Goal: Task Accomplishment & Management: Complete application form

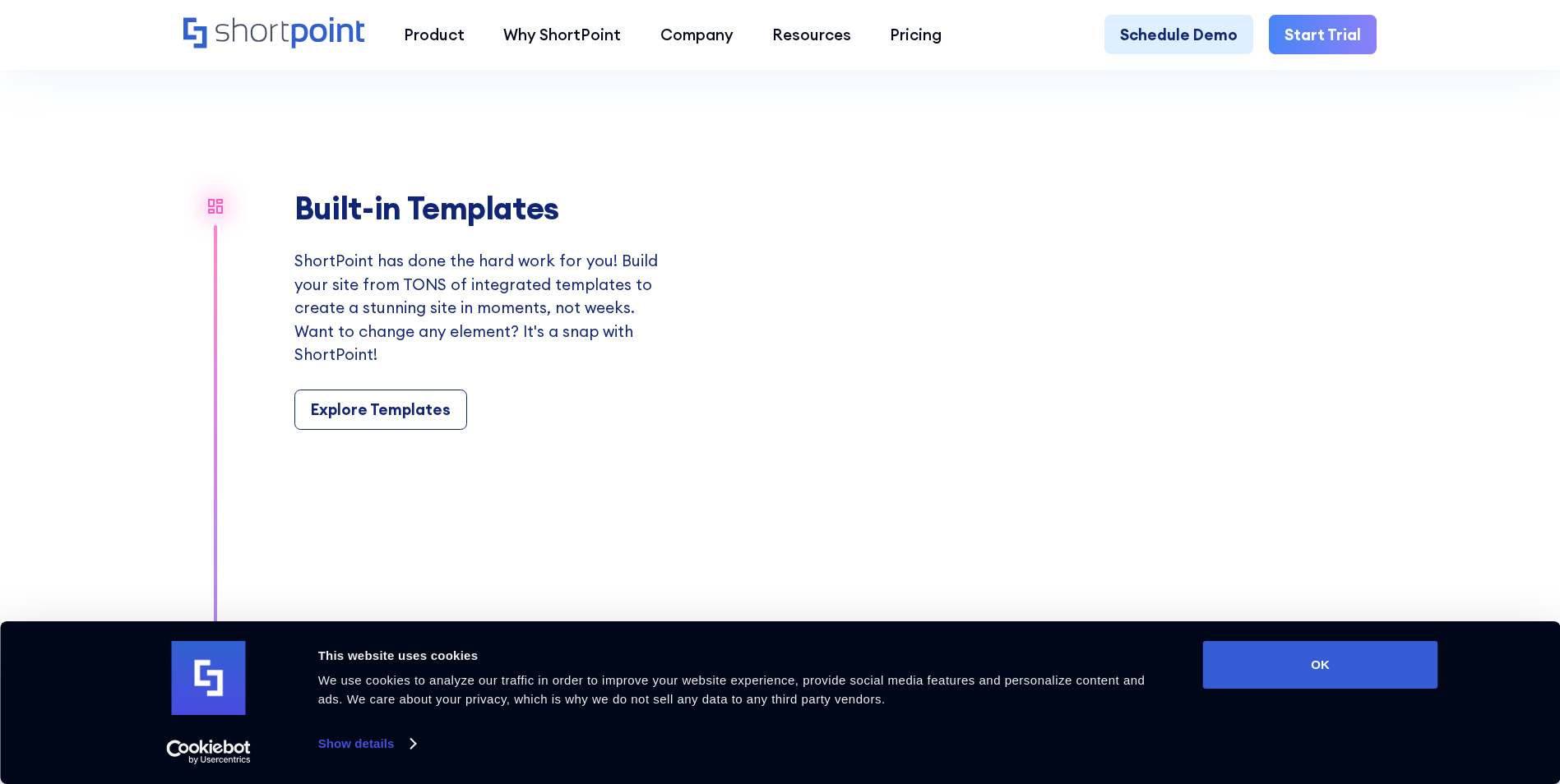
scroll to position [1891, 0]
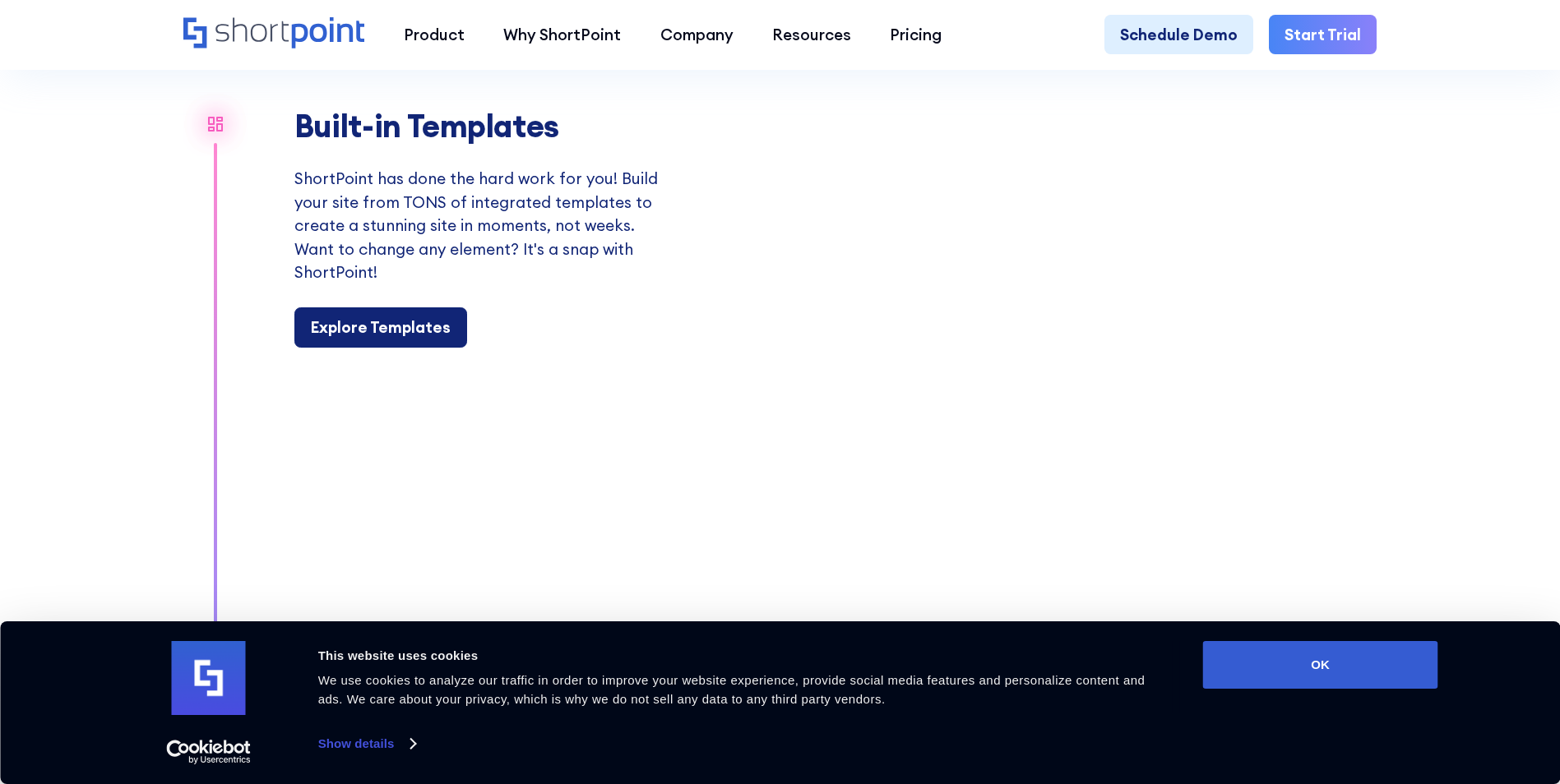
click at [406, 339] on div "Explore Templates" at bounding box center [381, 327] width 140 height 23
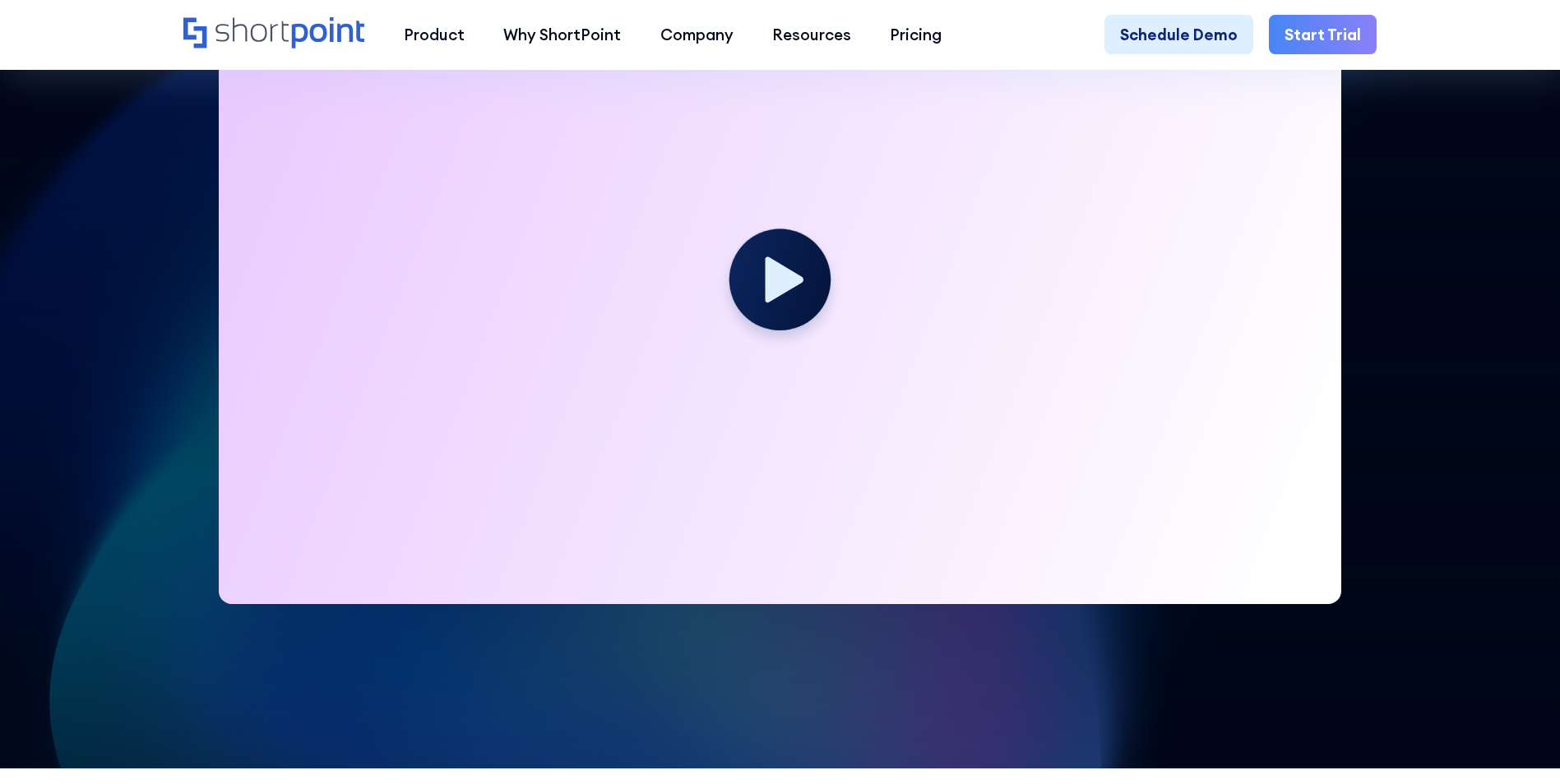
scroll to position [658, 0]
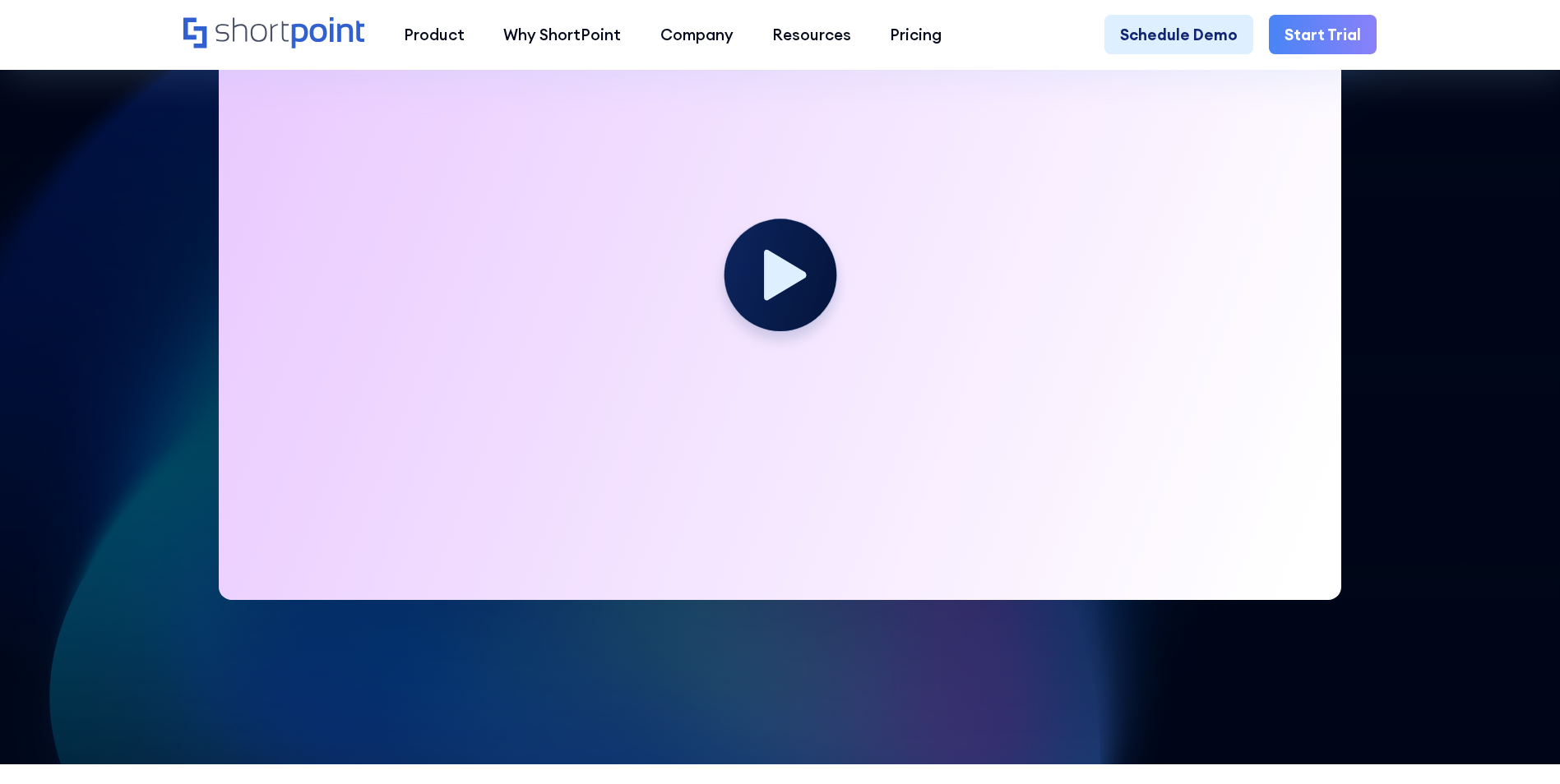
click at [756, 254] on circle at bounding box center [780, 274] width 112 height 112
click at [784, 277] on icon at bounding box center [785, 274] width 42 height 51
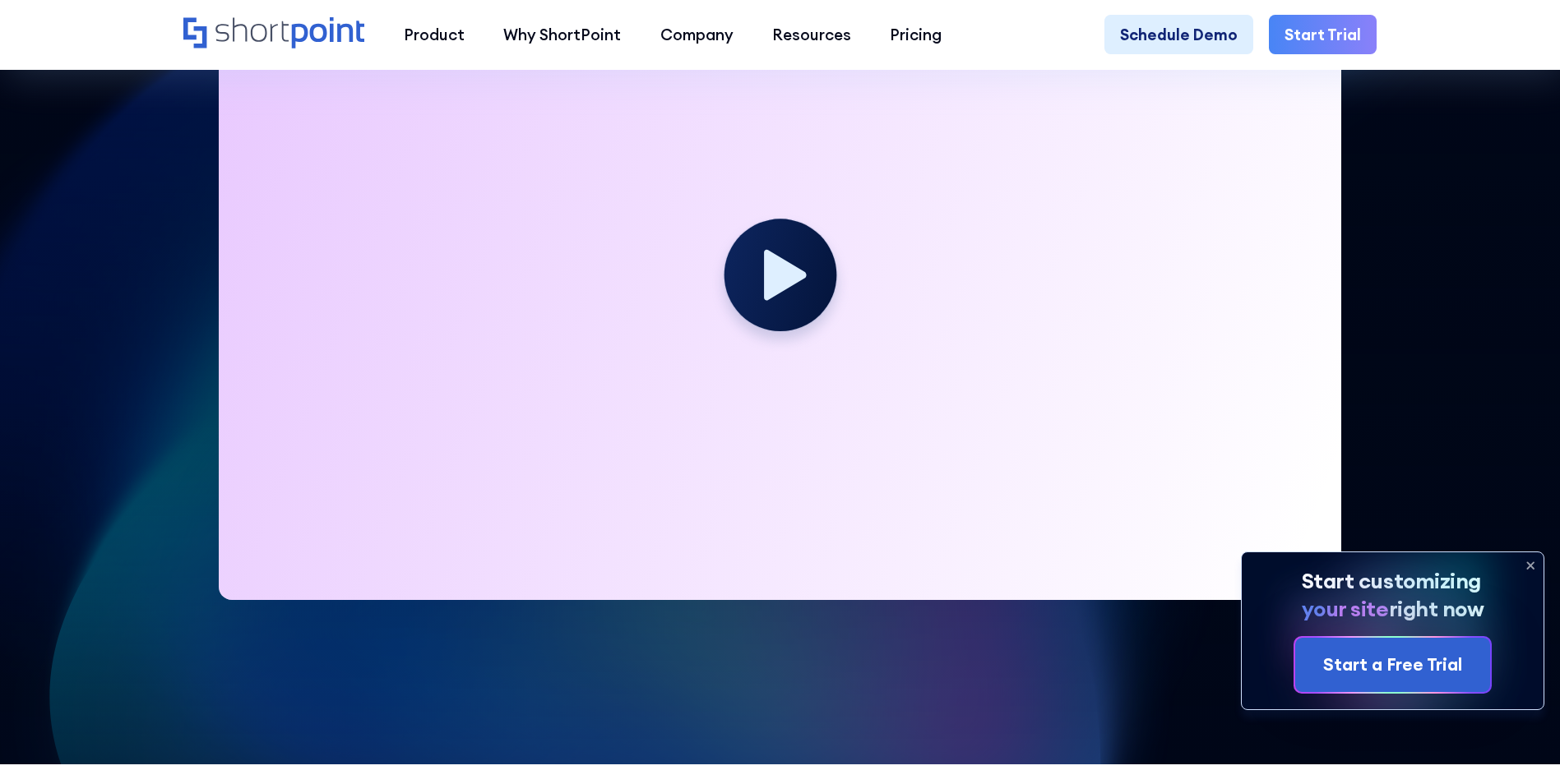
click at [784, 277] on icon at bounding box center [785, 274] width 42 height 51
click at [771, 293] on icon at bounding box center [785, 274] width 42 height 51
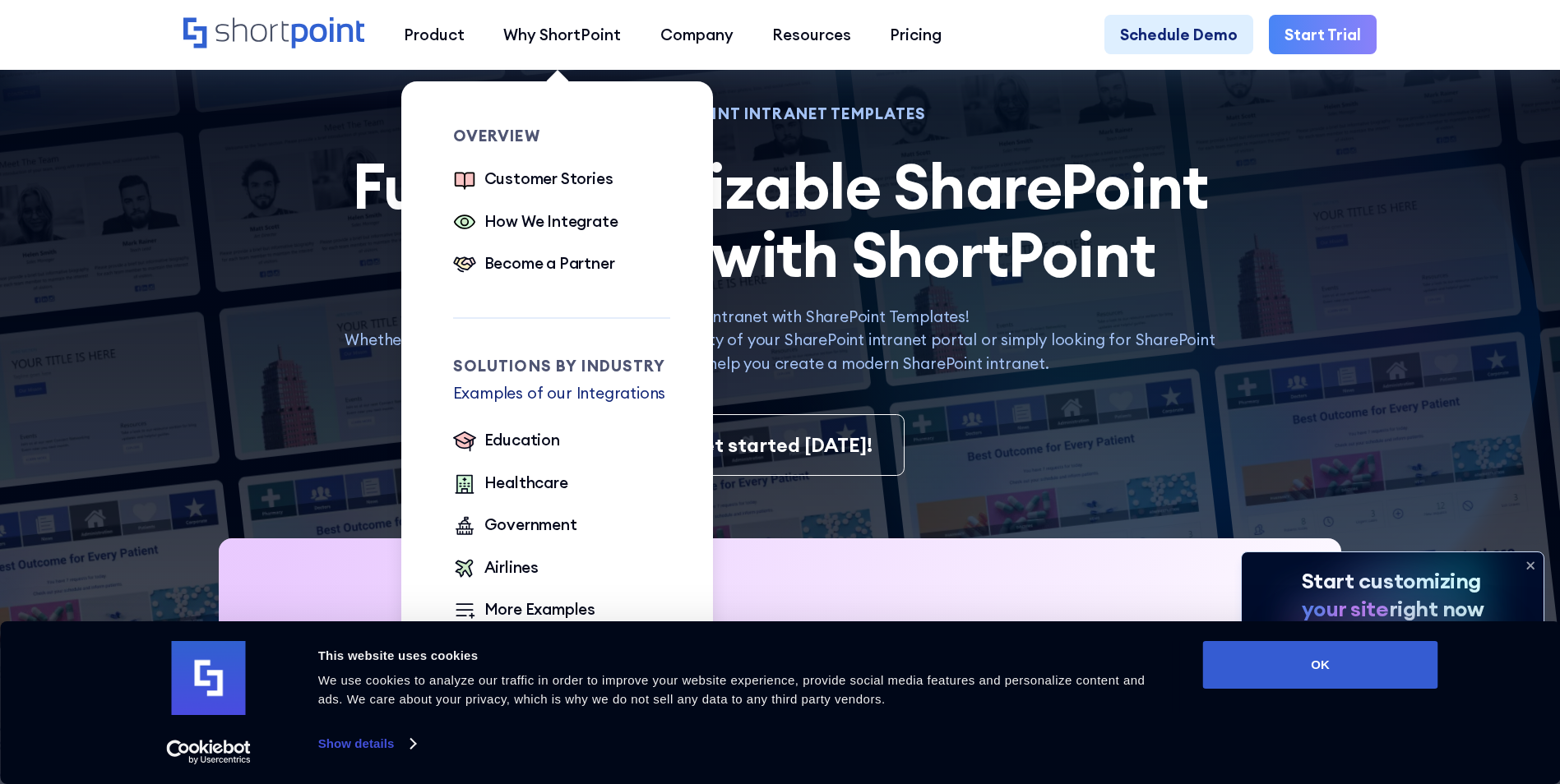
scroll to position [0, 0]
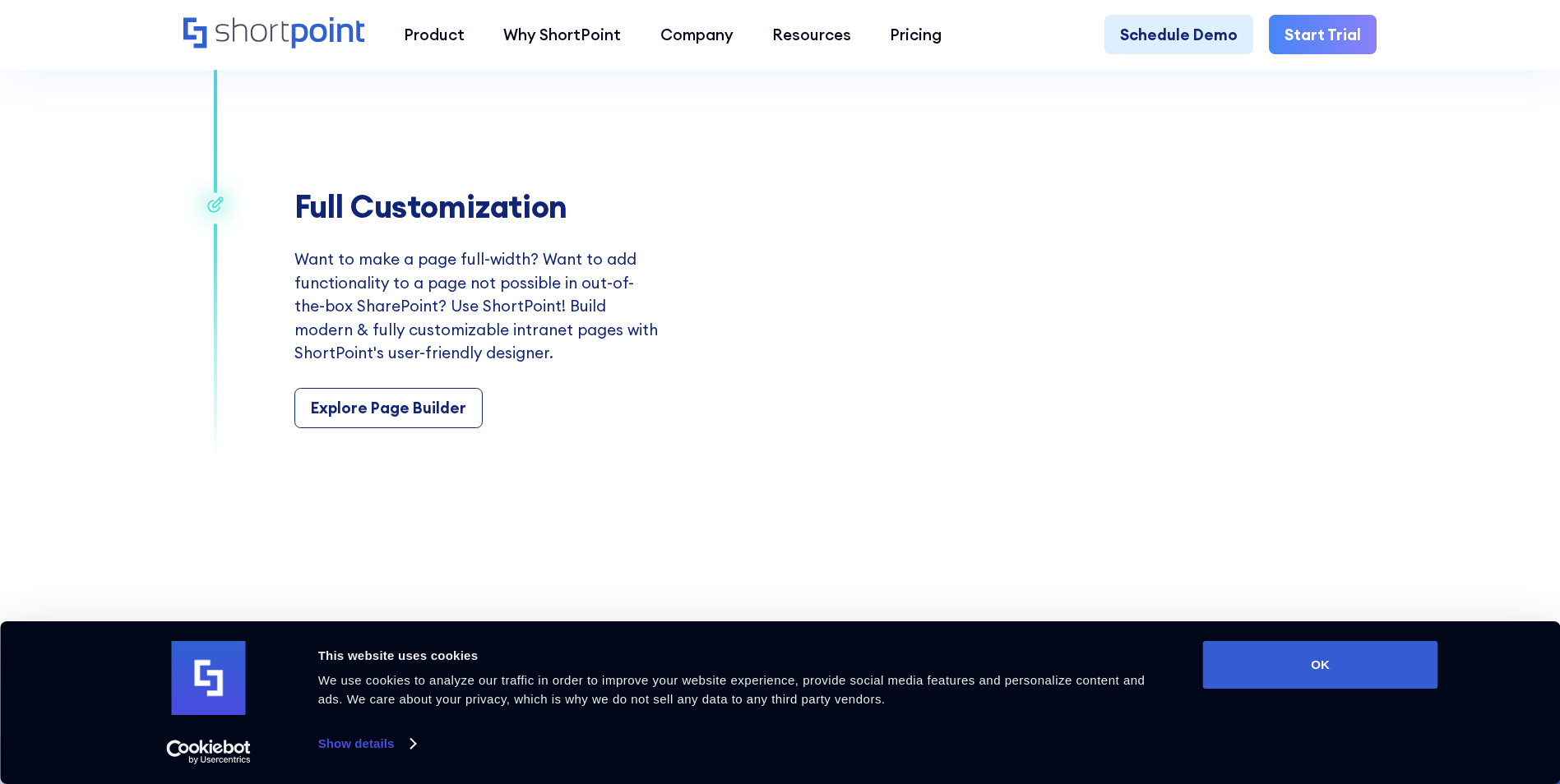
scroll to position [3125, 0]
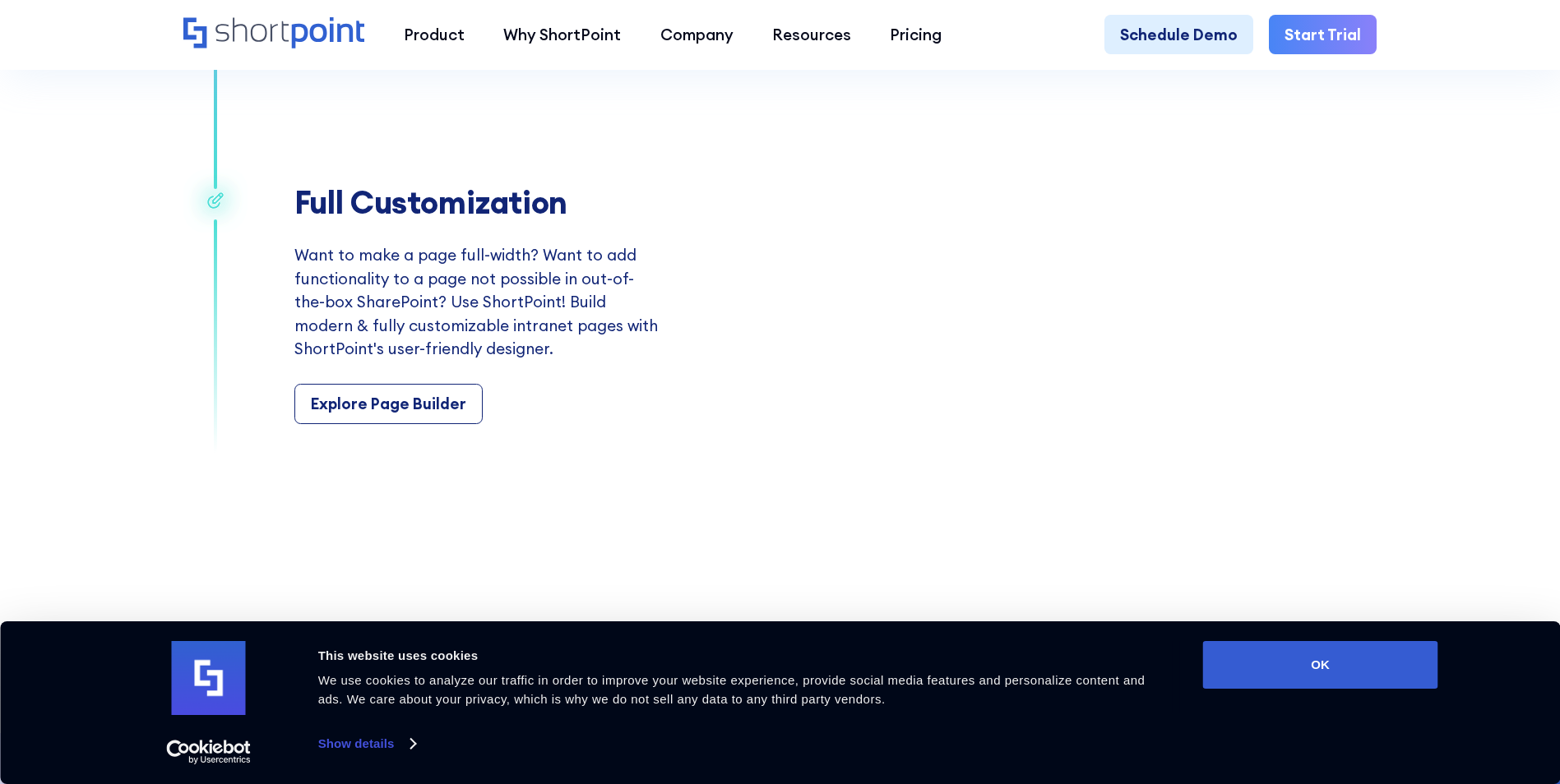
drag, startPoint x: 1360, startPoint y: 78, endPoint x: 1323, endPoint y: 78, distance: 37.0
click at [1323, 78] on video "Your browser does not support the video tag." at bounding box center [1045, 304] width 663 height 546
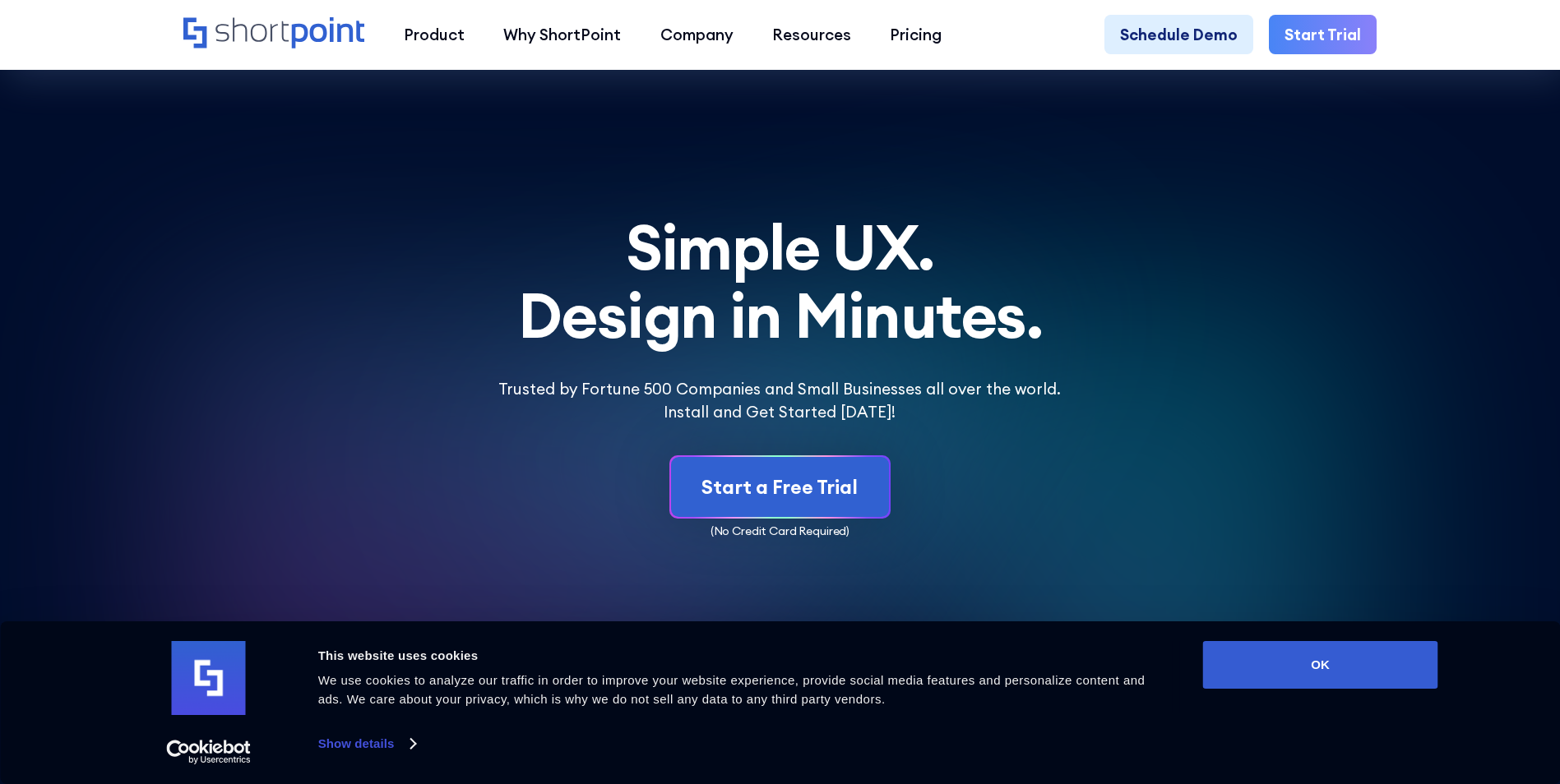
scroll to position [9208, 0]
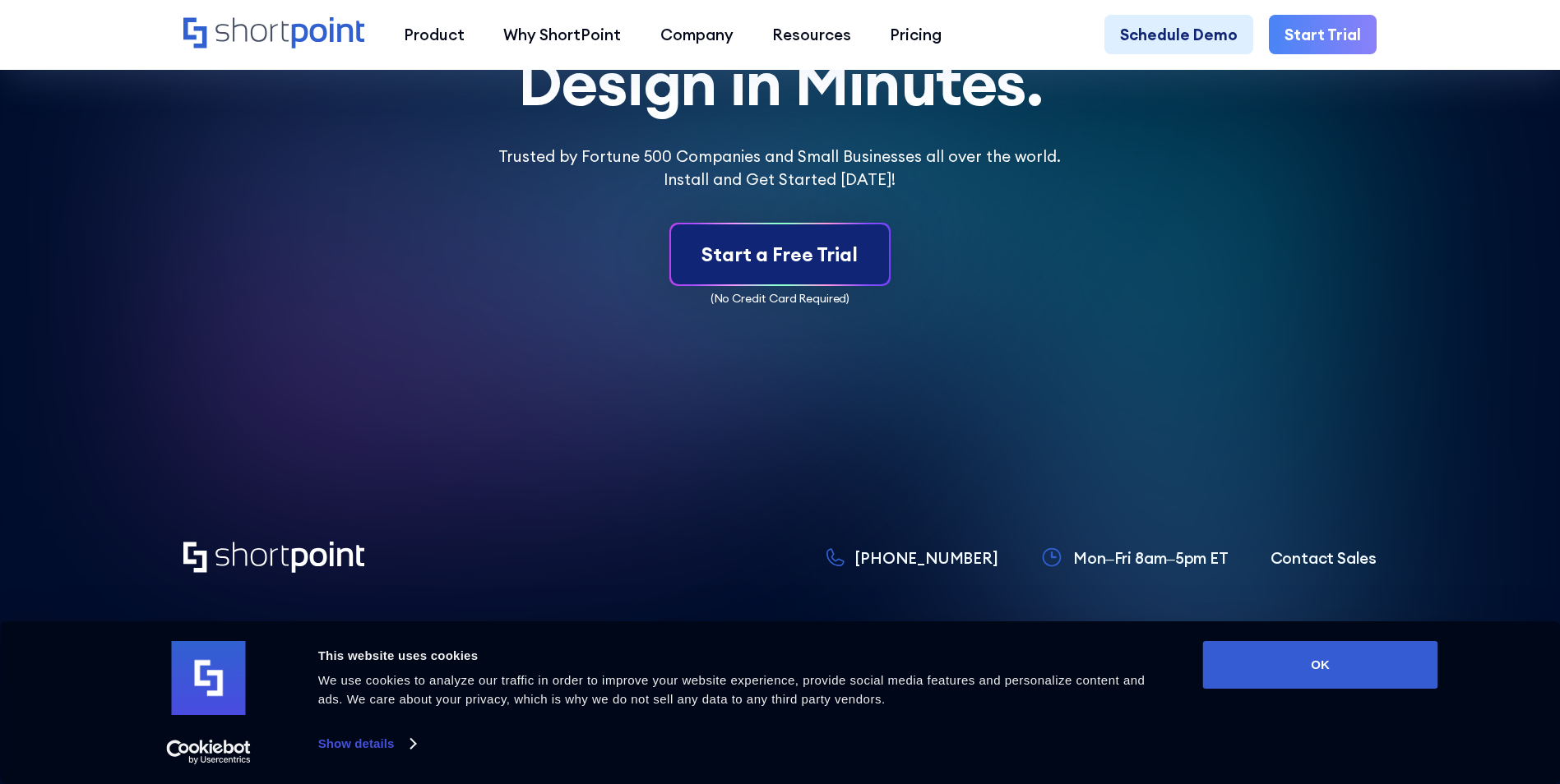
click at [813, 280] on link "Start a Free Trial" at bounding box center [780, 255] width 218 height 61
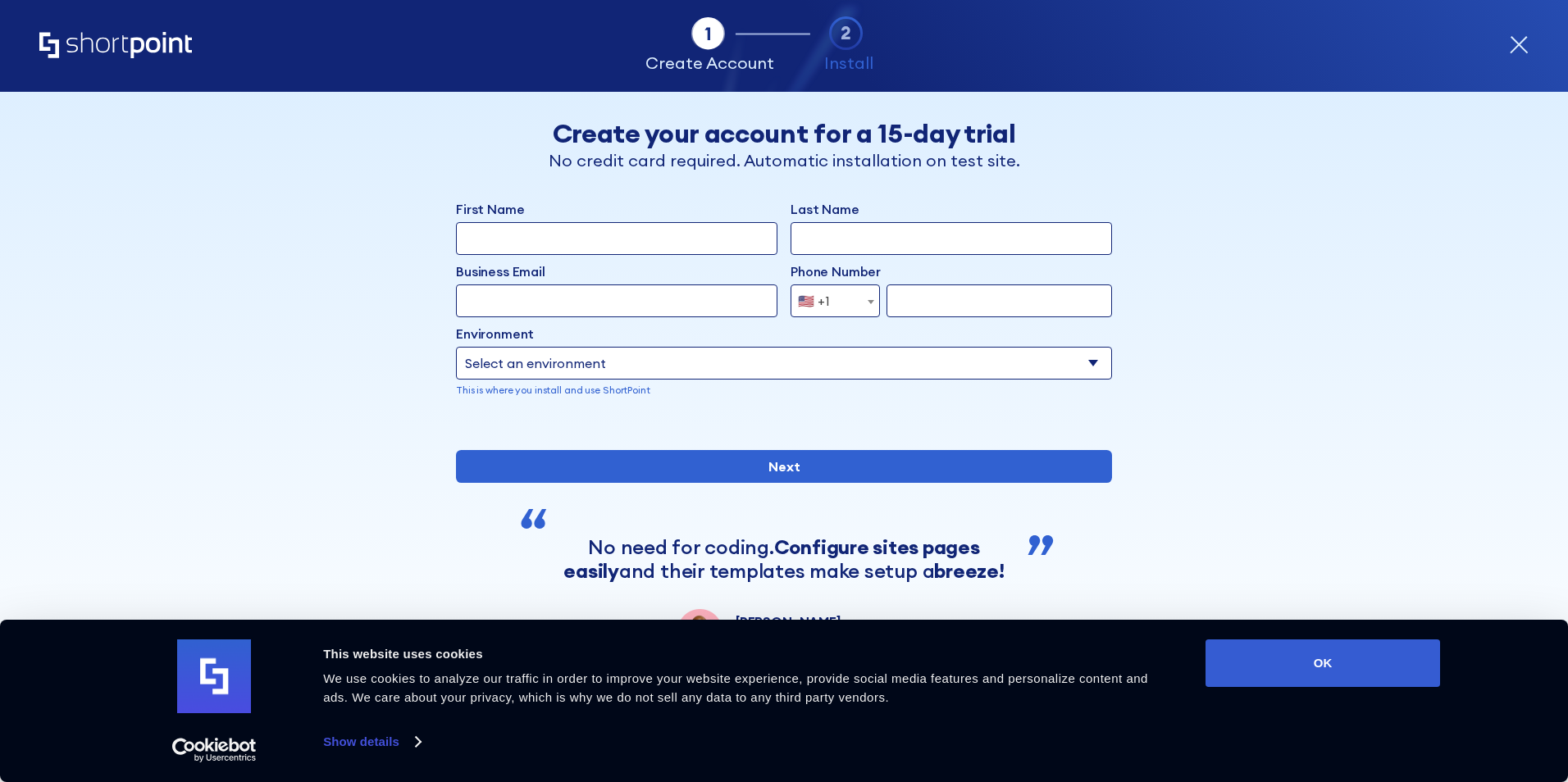
click at [548, 247] on input "First Name" at bounding box center [617, 239] width 322 height 32
type input "Felipe"
type input "Segura"
type input "andres.segura@magnexgroup.com"
drag, startPoint x: 676, startPoint y: 302, endPoint x: 454, endPoint y: 301, distance: 222.0
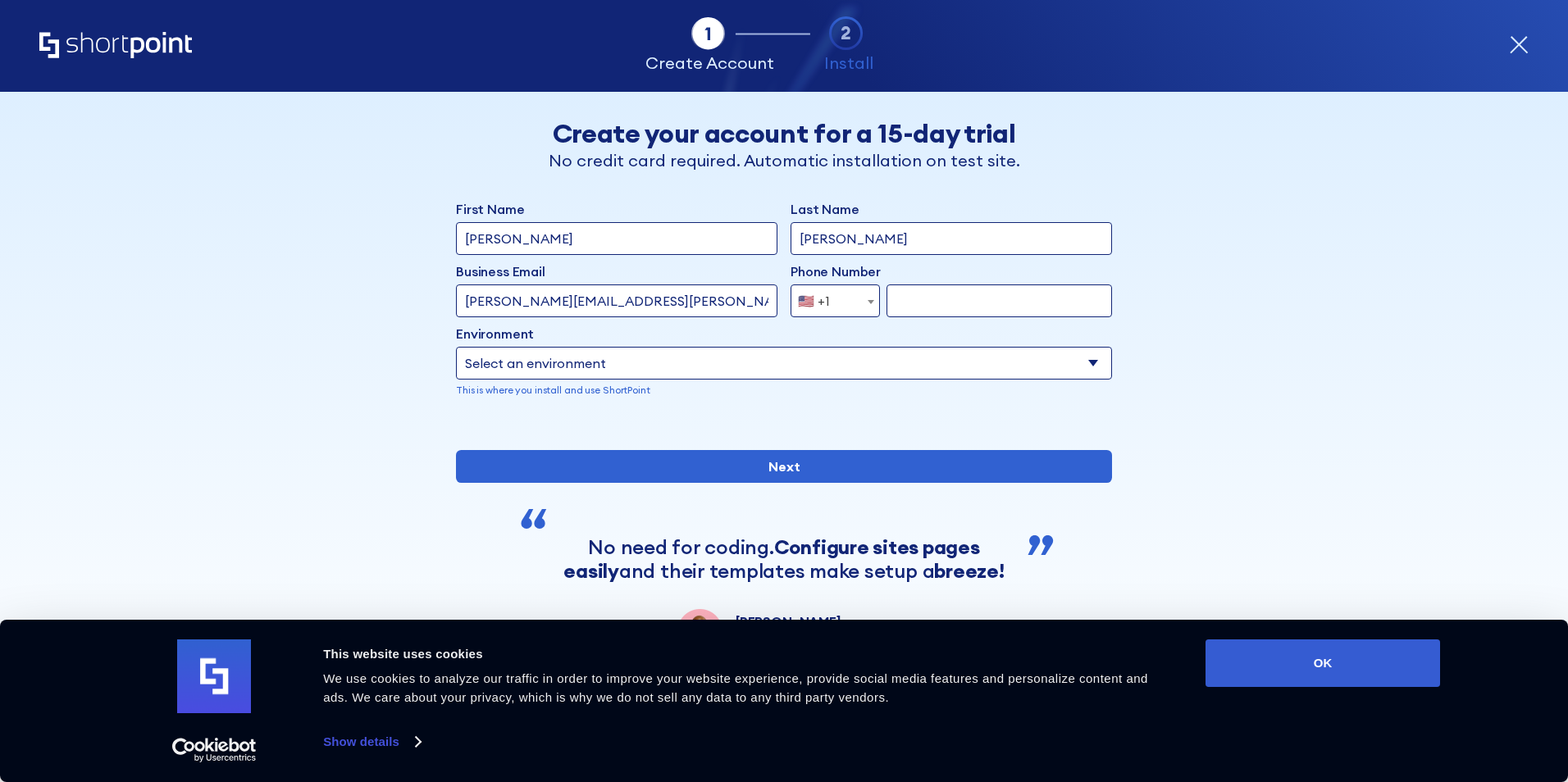
click at [456, 301] on input "andres.segura@magnexgroup.com" at bounding box center [617, 301] width 322 height 32
type input "practicante.controlling@magnexgroup.com"
click at [862, 294] on span "form" at bounding box center [870, 302] width 16 height 32
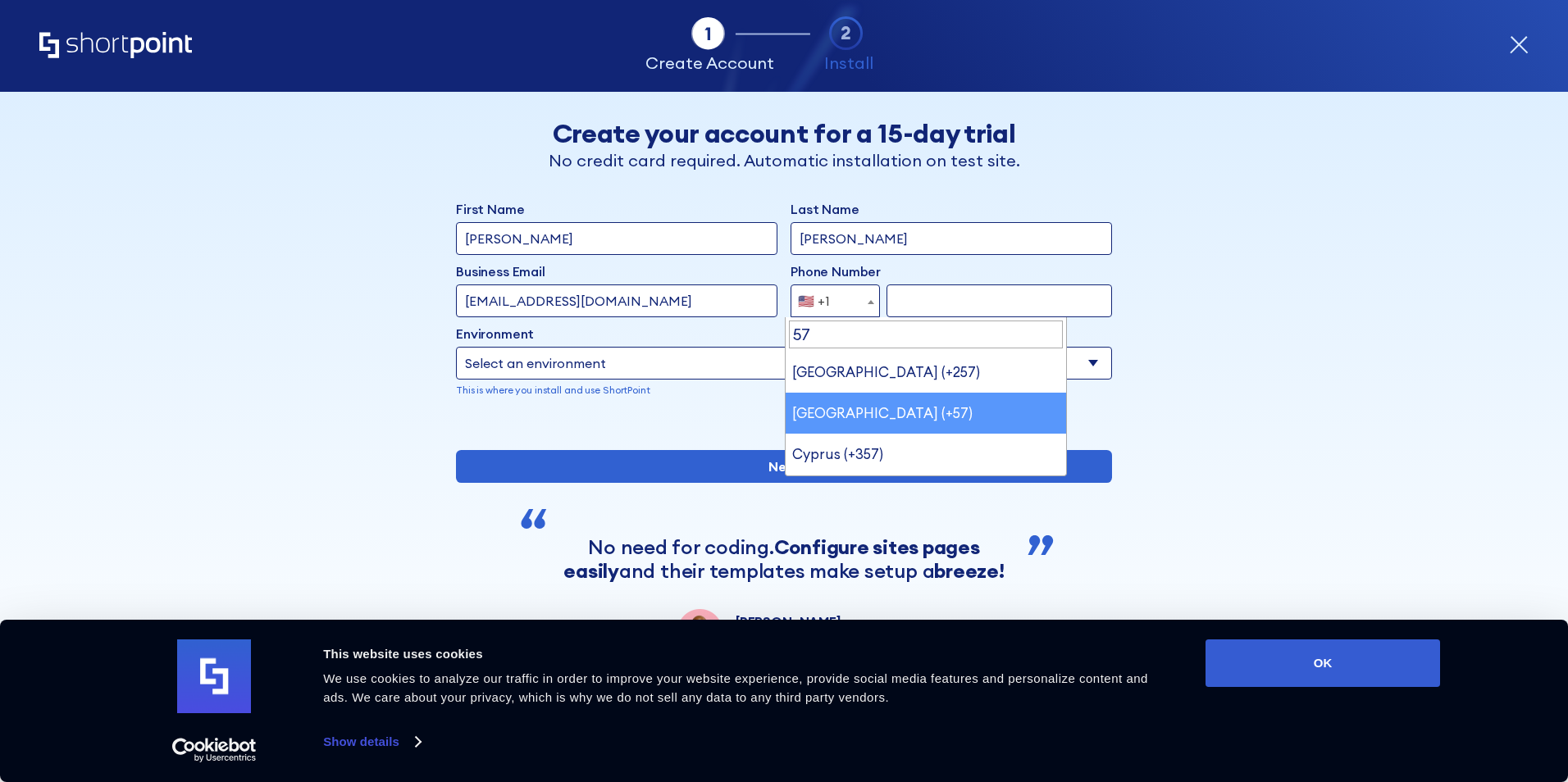
type input "57"
select select "+57"
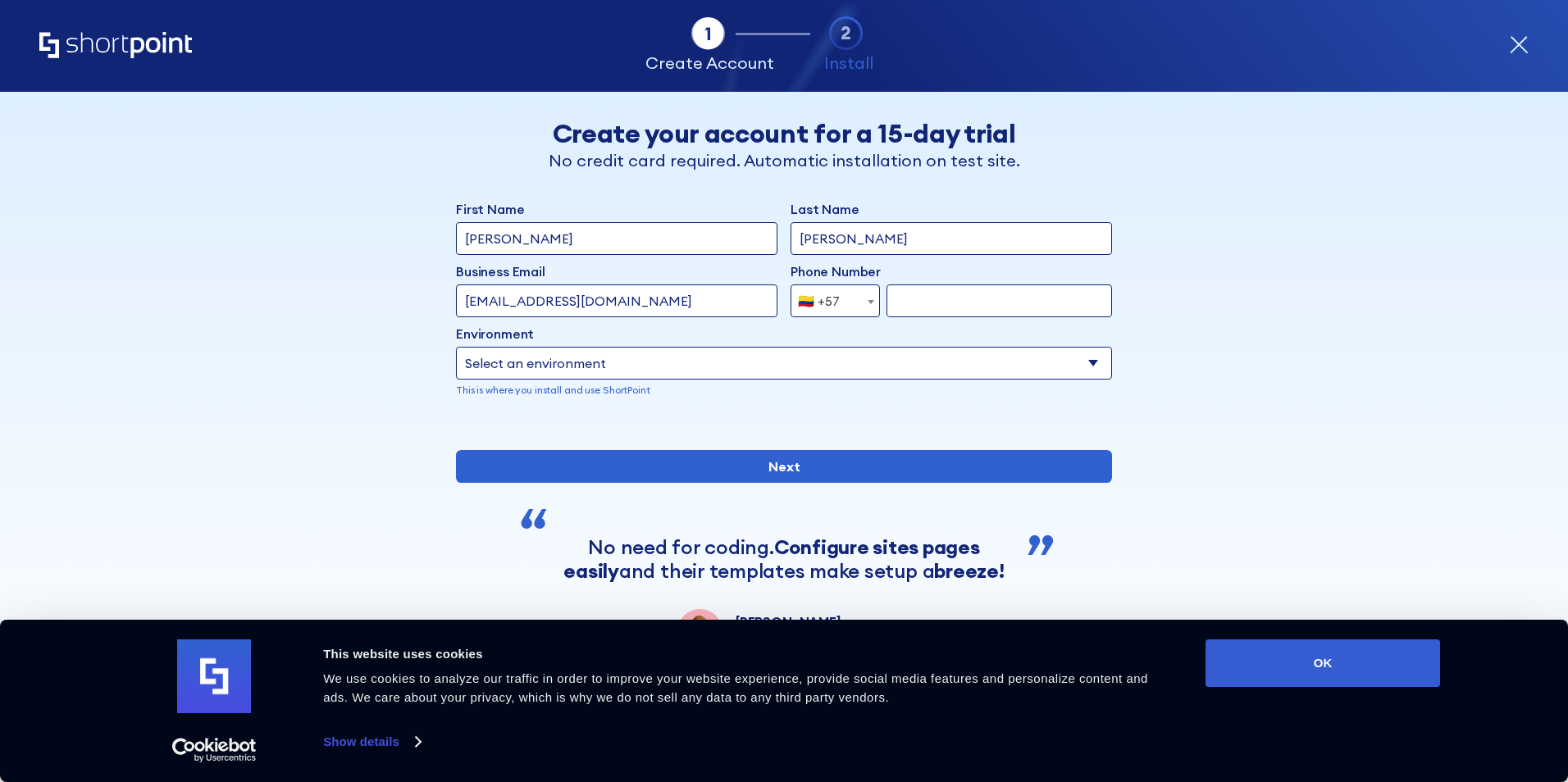
click at [909, 301] on input "form" at bounding box center [999, 301] width 225 height 32
type input "3219648872"
click at [770, 365] on select "Select an environment Microsoft 365 SharePoint Online SharePoint 2019 (On-Premi…" at bounding box center [784, 363] width 656 height 32
select select "SharePoint Online"
click at [456, 347] on select "Select an environment Microsoft 365 SharePoint Online SharePoint 2019 (On-Premi…" at bounding box center [784, 363] width 656 height 32
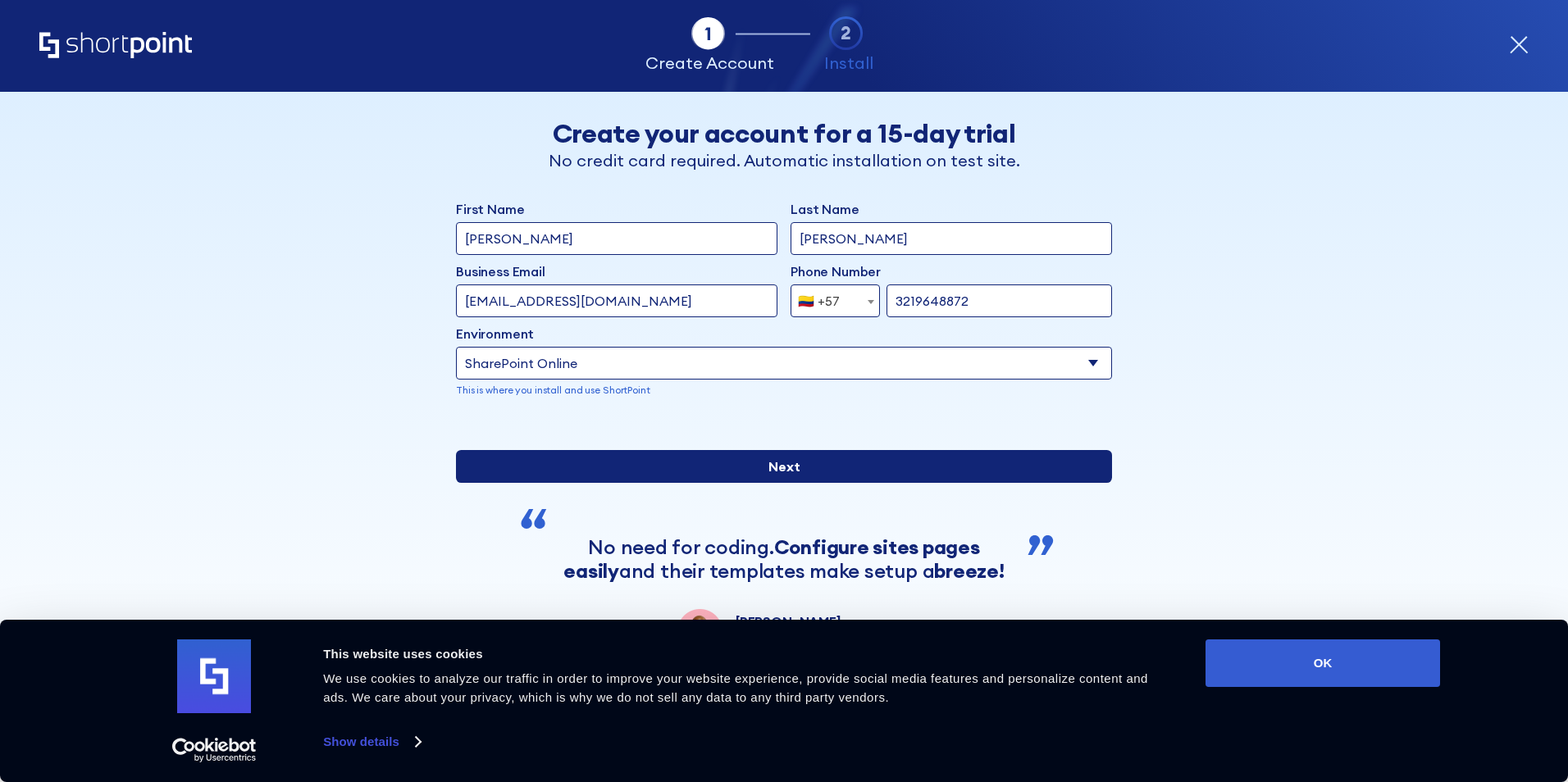
click at [834, 483] on input "Next" at bounding box center [784, 466] width 656 height 32
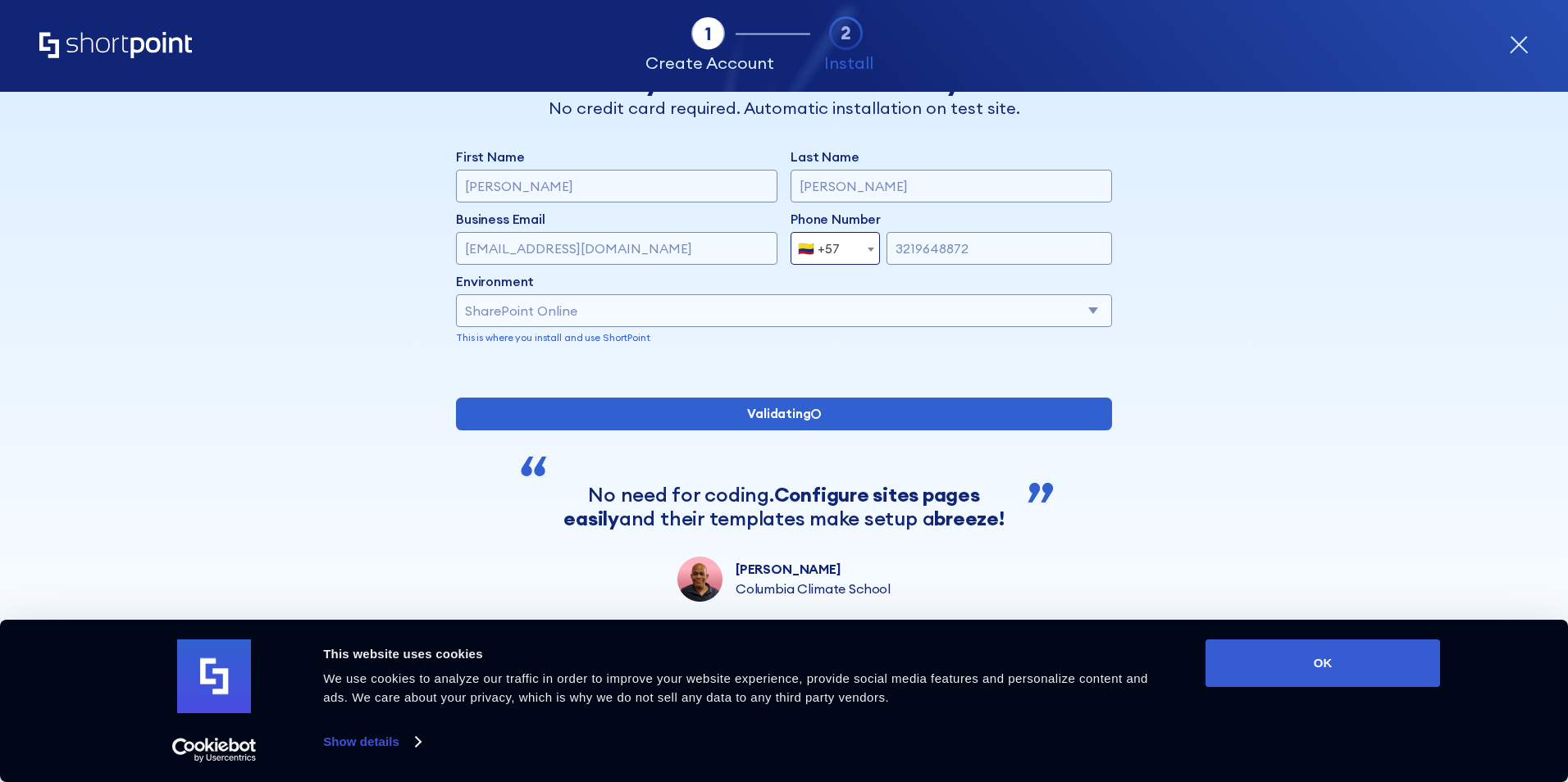
scroll to position [108, 0]
